Goal: Ask a question

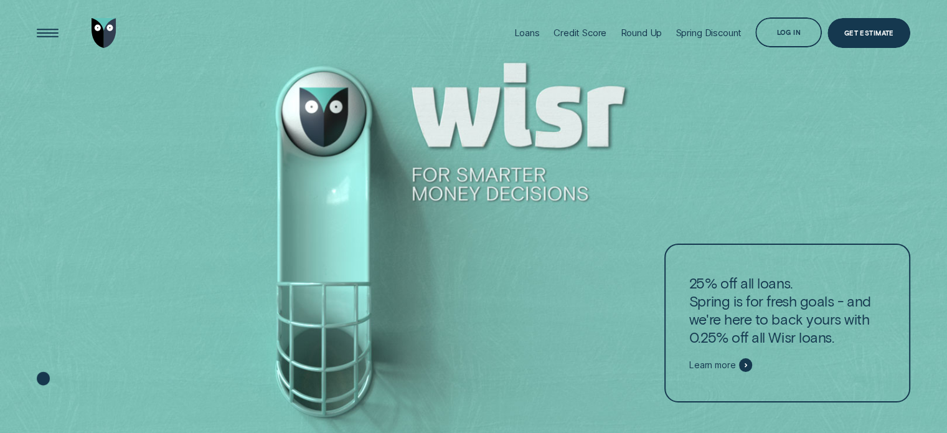
click at [785, 37] on div "Log in" at bounding box center [788, 32] width 67 height 30
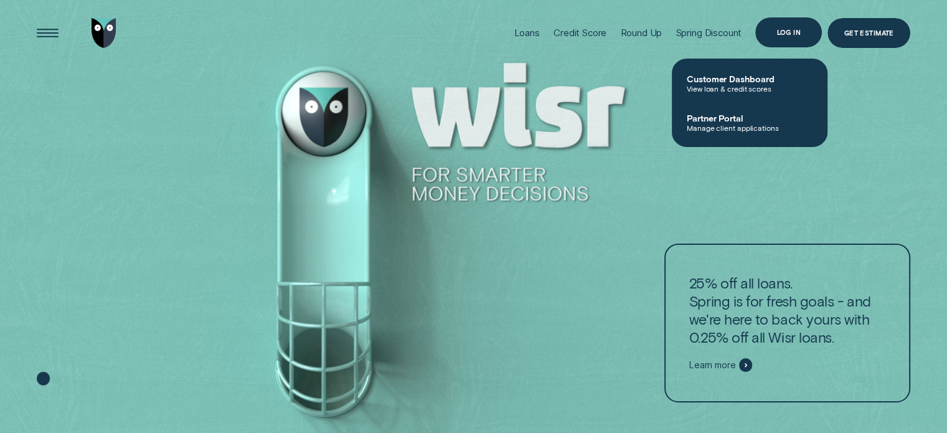
click at [776, 38] on div "Log in" at bounding box center [788, 32] width 67 height 30
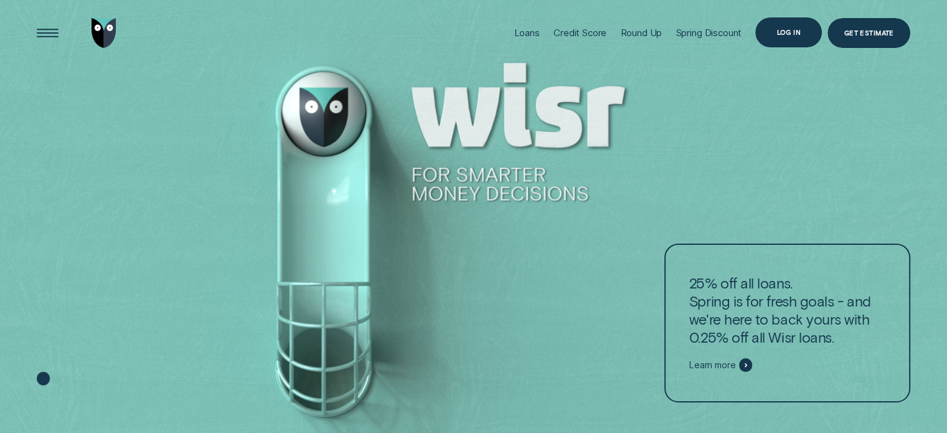
click at [776, 38] on div "Log in" at bounding box center [788, 32] width 67 height 30
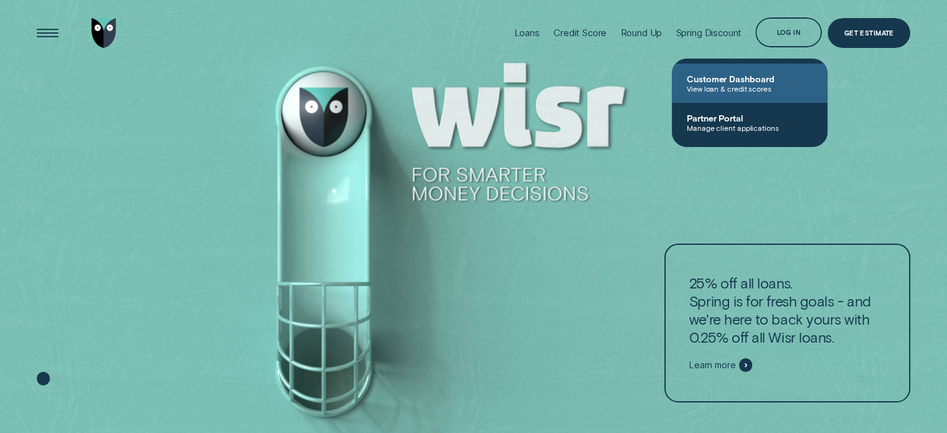
click at [754, 79] on span "Customer Dashboard" at bounding box center [749, 78] width 126 height 11
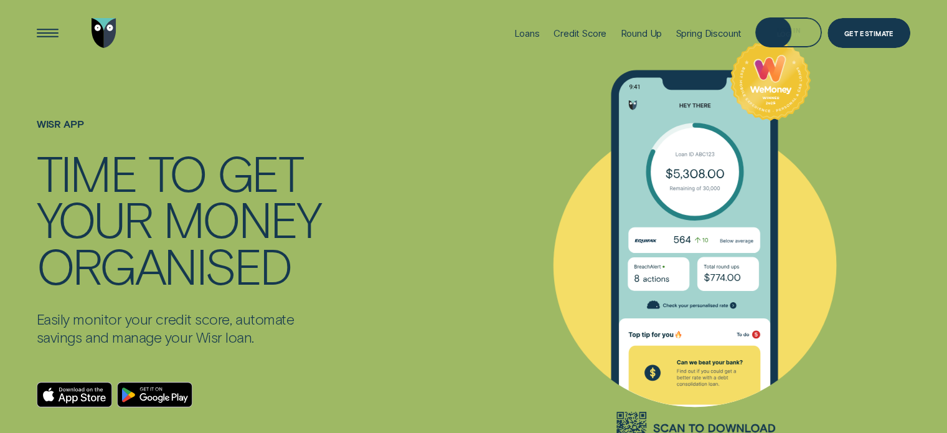
click at [796, 24] on div "Log in" at bounding box center [788, 32] width 67 height 30
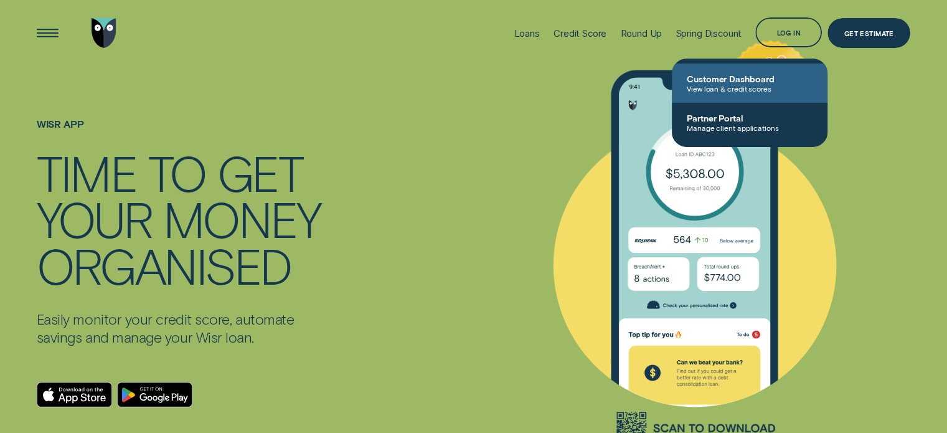
click at [743, 86] on span "View loan & credit scores" at bounding box center [749, 88] width 126 height 9
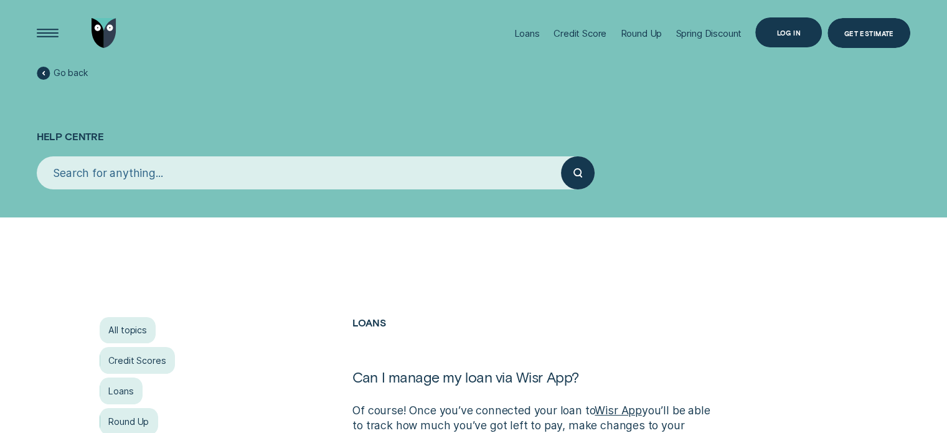
click at [799, 34] on div "Log in" at bounding box center [788, 33] width 24 height 6
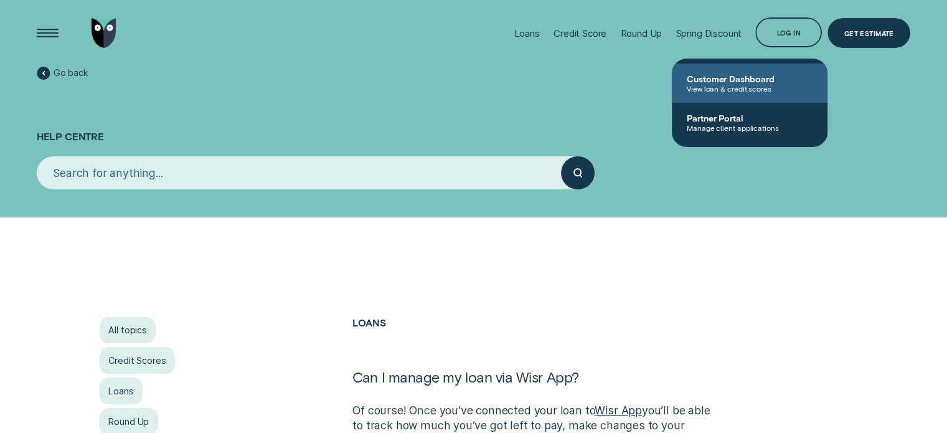
click at [759, 73] on span "Customer Dashboard" at bounding box center [749, 78] width 126 height 11
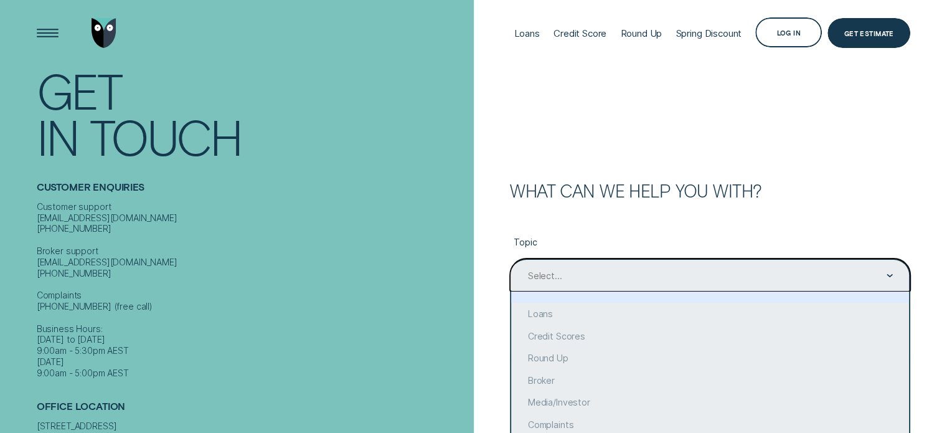
click at [584, 274] on div "option focused, 1 of 10. 10 results available. Use Up and Down to choose option…" at bounding box center [710, 274] width 400 height 33
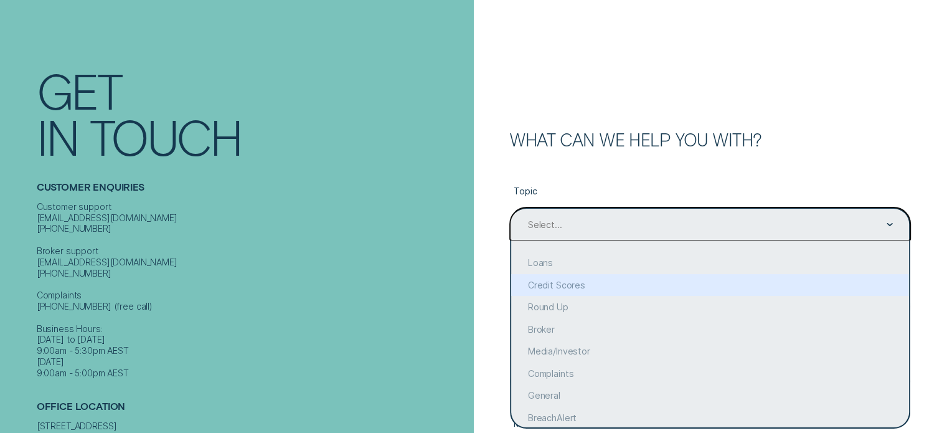
scroll to position [52, 0]
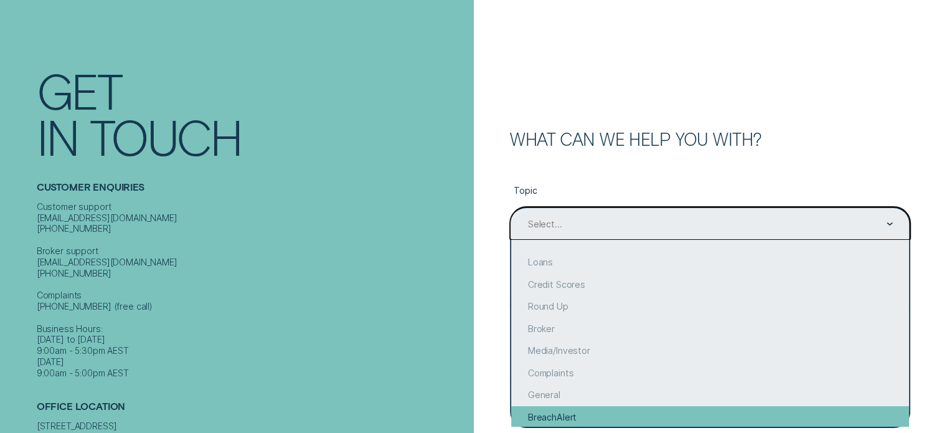
click at [897, 414] on div "BreachAlert" at bounding box center [710, 417] width 398 height 22
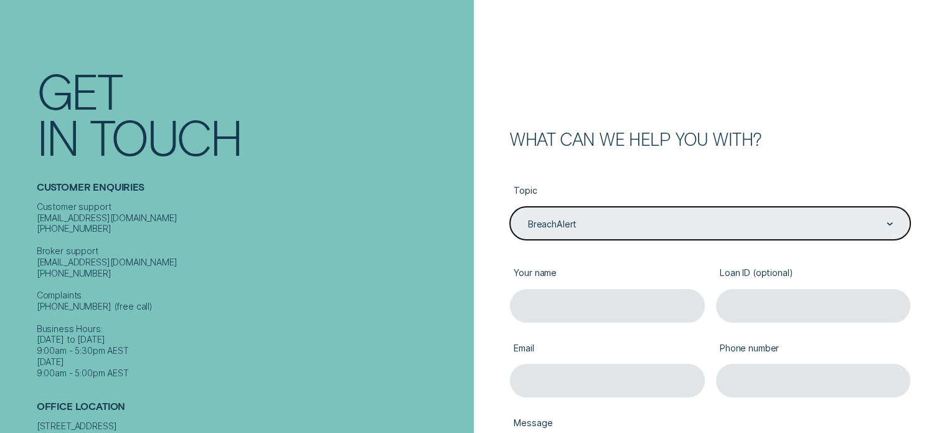
click at [742, 212] on div "BreachAlert" at bounding box center [710, 223] width 400 height 33
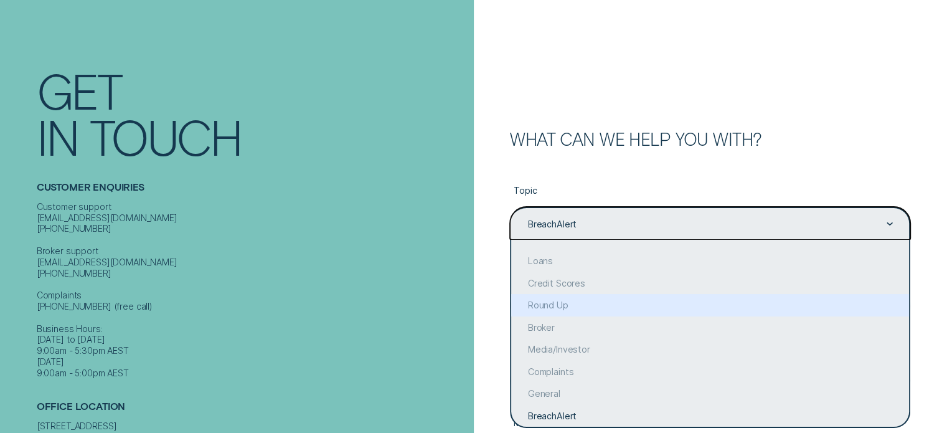
scroll to position [0, 0]
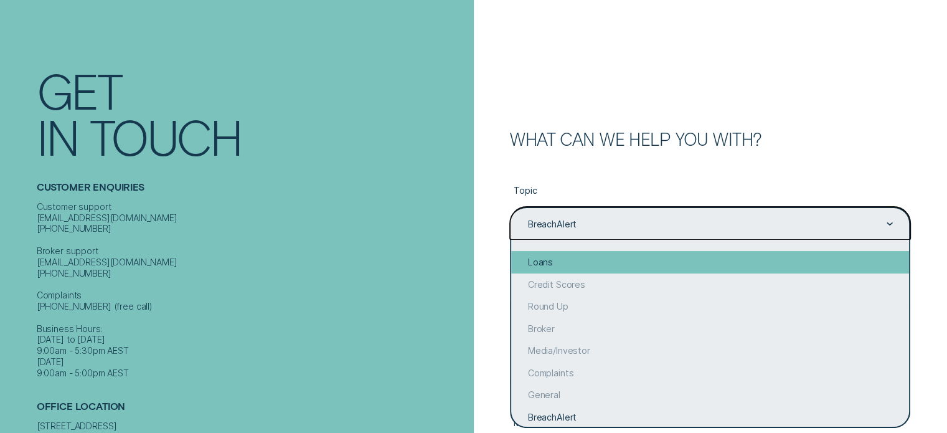
click at [771, 253] on div "Loans" at bounding box center [710, 262] width 398 height 22
type input "Loans"
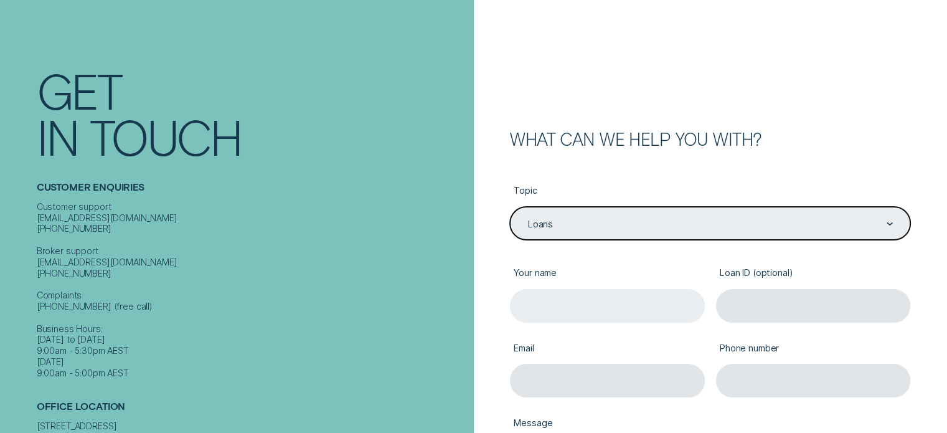
click at [664, 307] on input "Your name" at bounding box center [607, 305] width 195 height 33
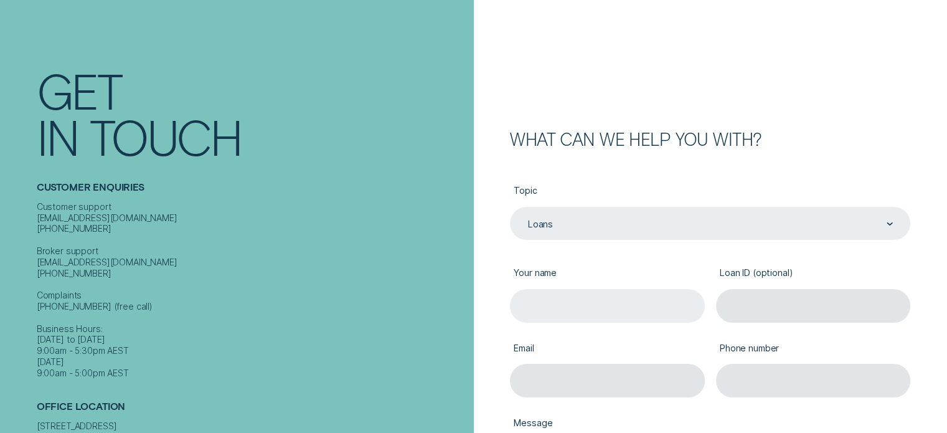
type input "MISS JANELLE LEE MCKIERNAN"
type input "janellemckiernanjanelle@outlook.com"
type input "0472709221"
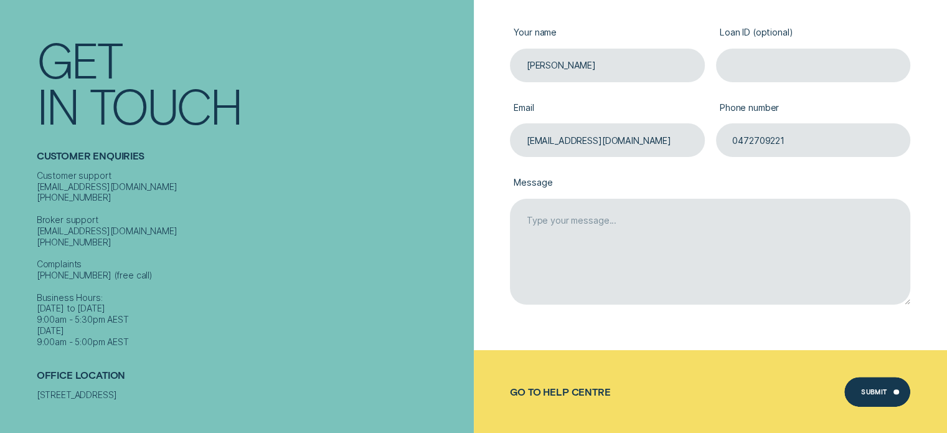
scroll to position [342, 0]
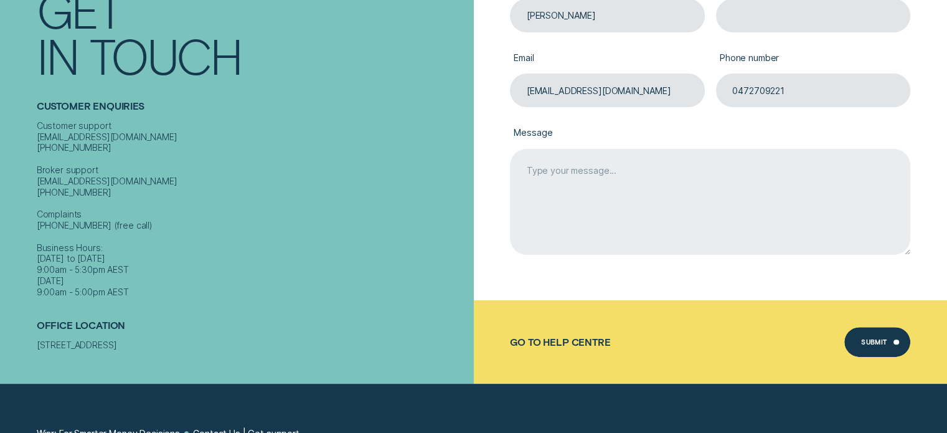
click at [655, 195] on textarea "Message" at bounding box center [710, 202] width 400 height 106
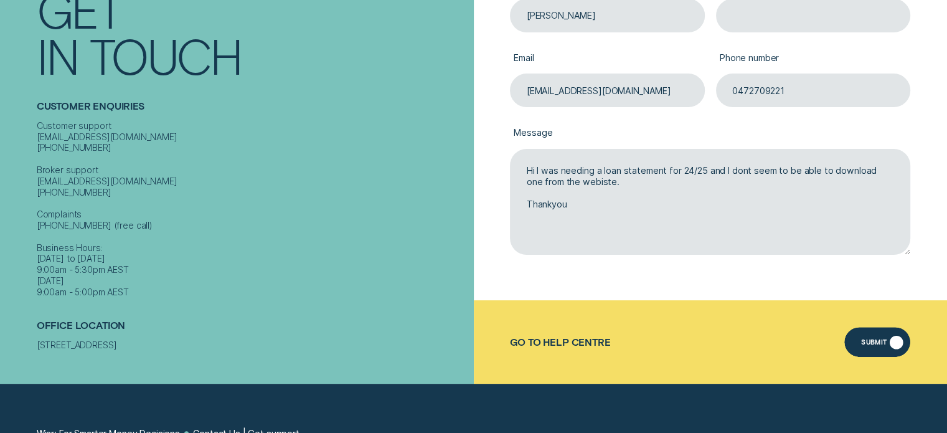
type textarea "Hi I was needing a loan statement for 24/25 and I dont seem to be able to downl…"
click at [877, 334] on div "Submit" at bounding box center [877, 342] width 67 height 30
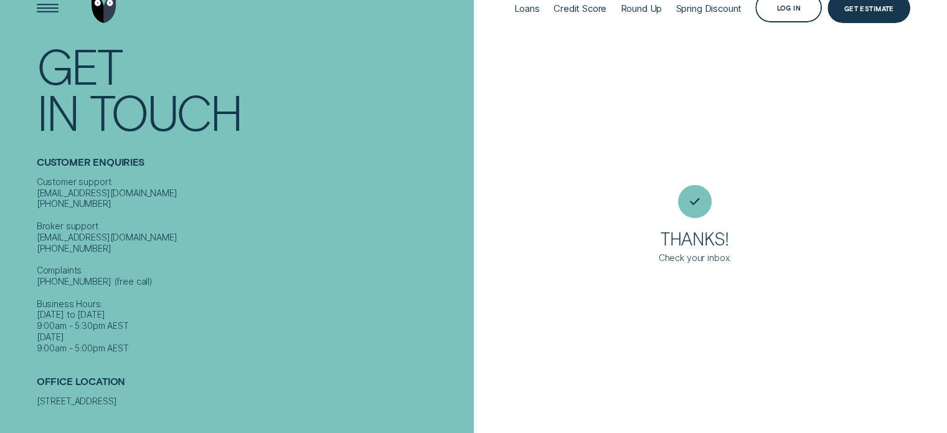
scroll to position [21, 0]
